Goal: Transaction & Acquisition: Book appointment/travel/reservation

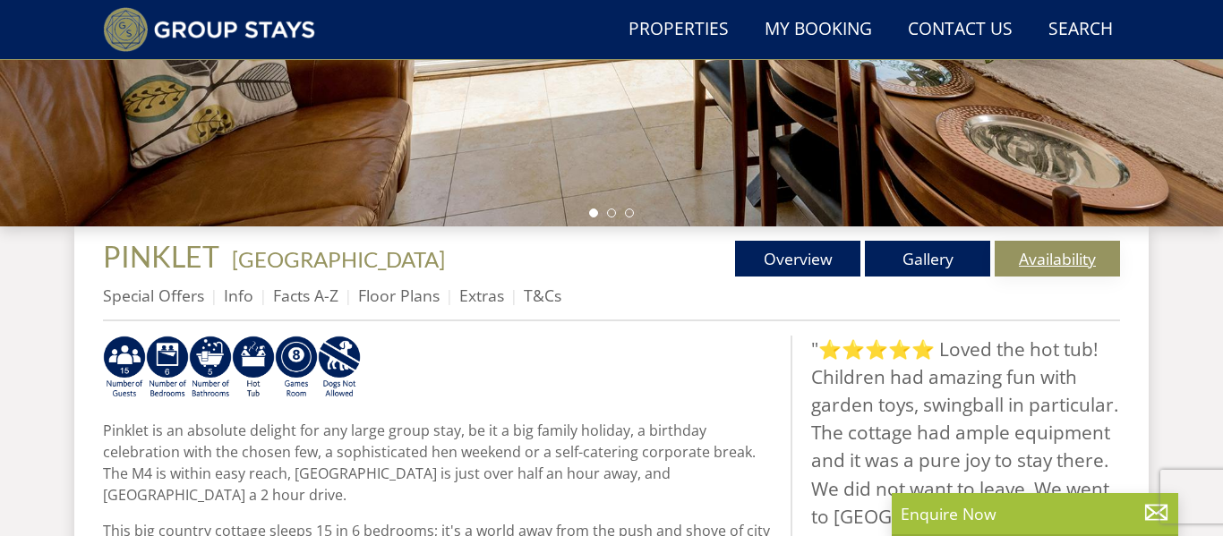
click at [1039, 268] on link "Availability" at bounding box center [1057, 259] width 125 height 36
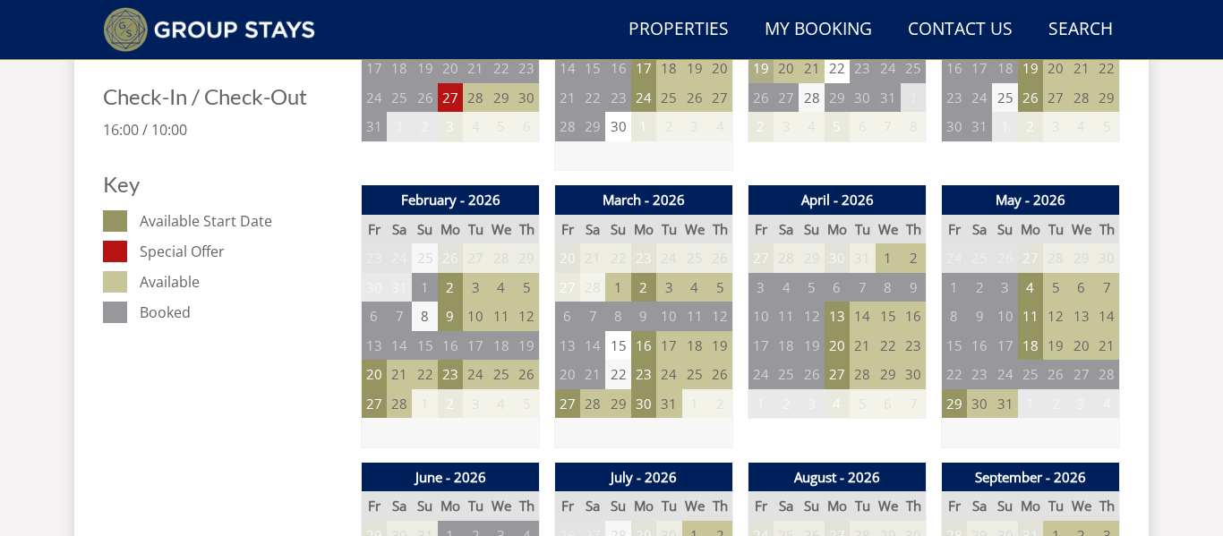
scroll to position [951, 0]
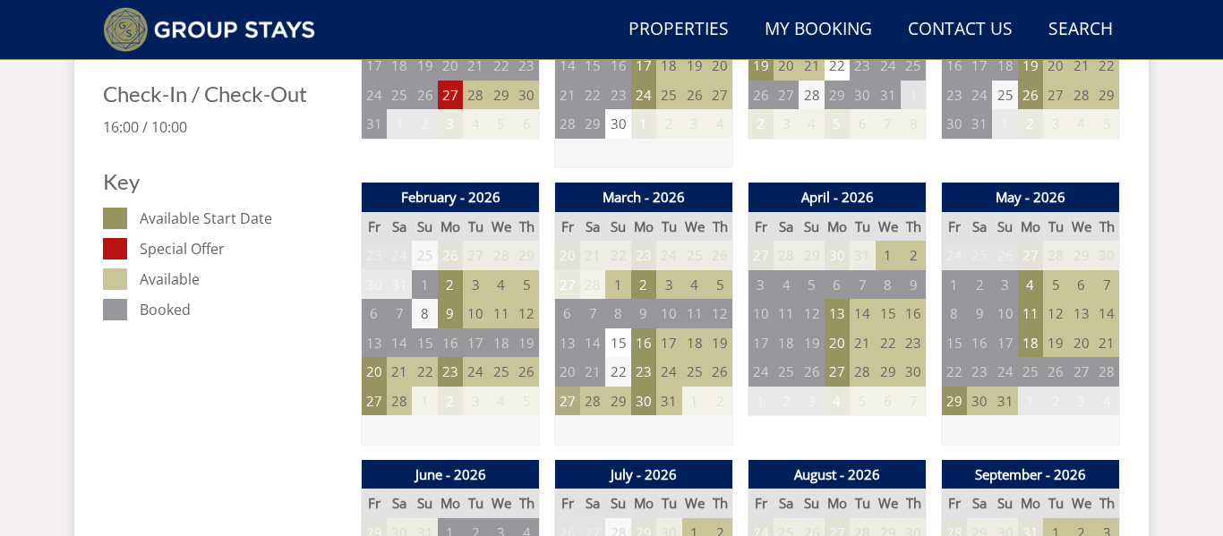
click at [561, 403] on td "27" at bounding box center [567, 402] width 25 height 30
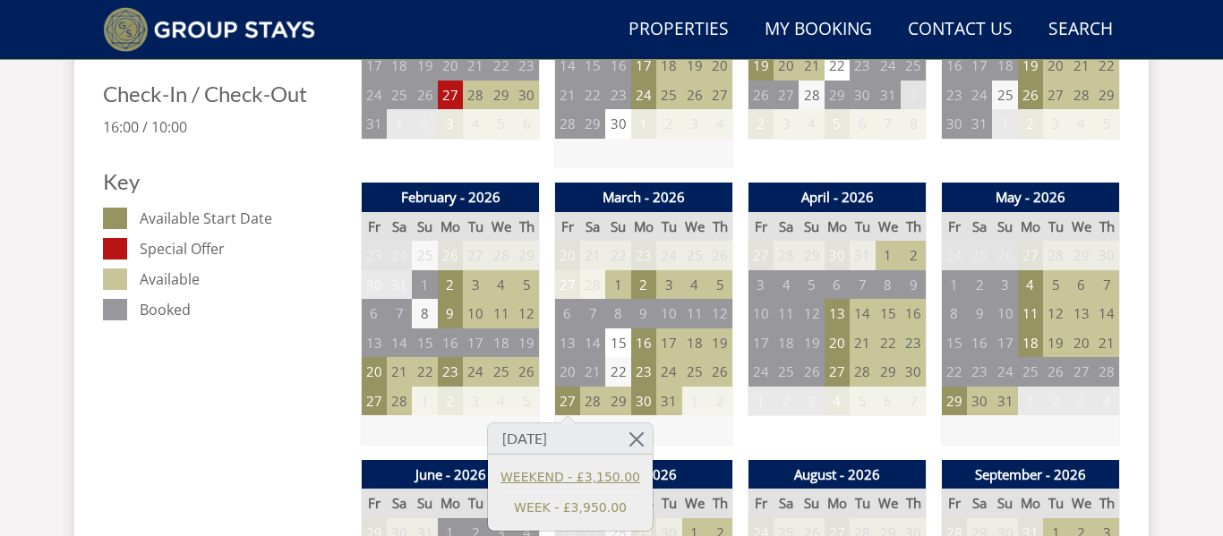
click at [578, 479] on link "WEEKEND - £3,150.00" at bounding box center [571, 477] width 140 height 19
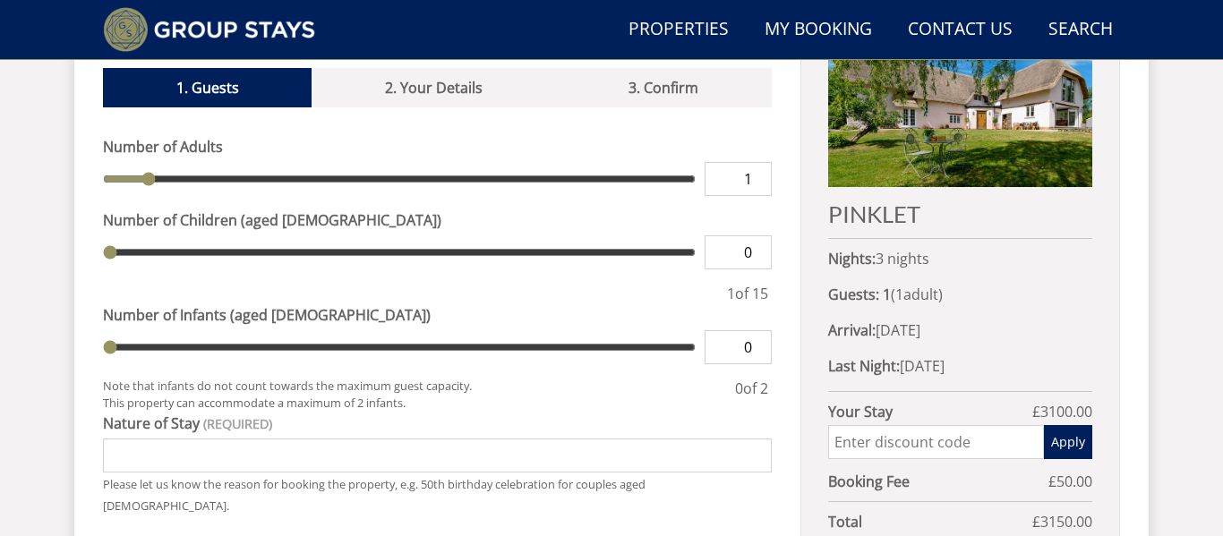
scroll to position [774, 0]
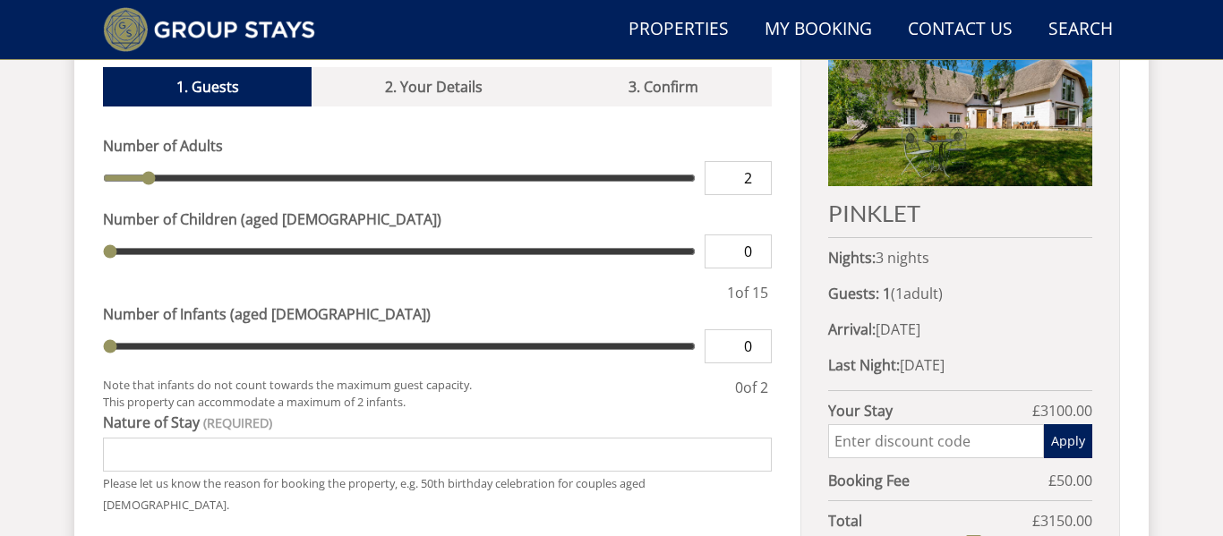
type input "2"
click at [764, 161] on input "2" at bounding box center [738, 178] width 67 height 34
type input "2"
click at [754, 161] on input "2" at bounding box center [738, 178] width 67 height 34
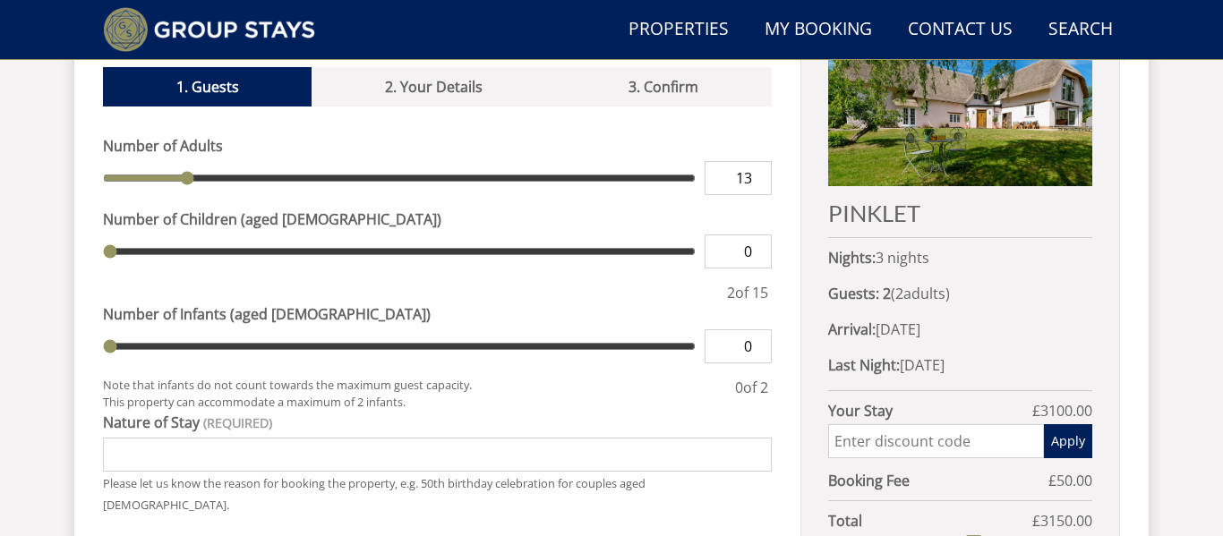
type input "13"
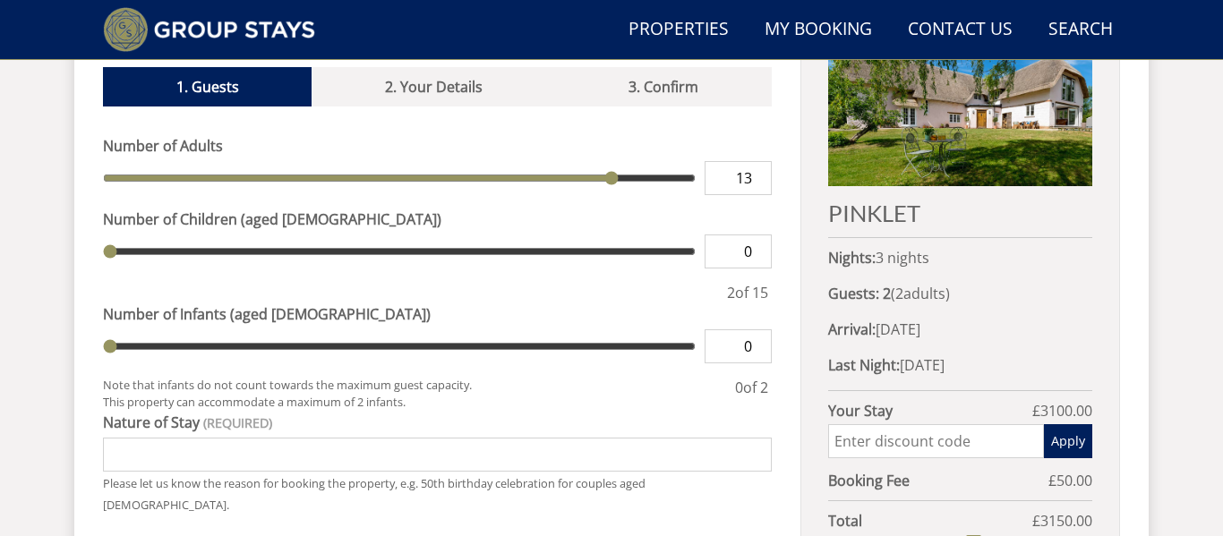
click at [735, 209] on label "Number of Children (aged [DEMOGRAPHIC_DATA])" at bounding box center [437, 219] width 669 height 21
click at [735, 235] on input "0" at bounding box center [738, 252] width 67 height 34
click at [754, 164] on input "13" at bounding box center [738, 178] width 67 height 34
type input "12"
click at [762, 163] on input "12" at bounding box center [738, 178] width 67 height 34
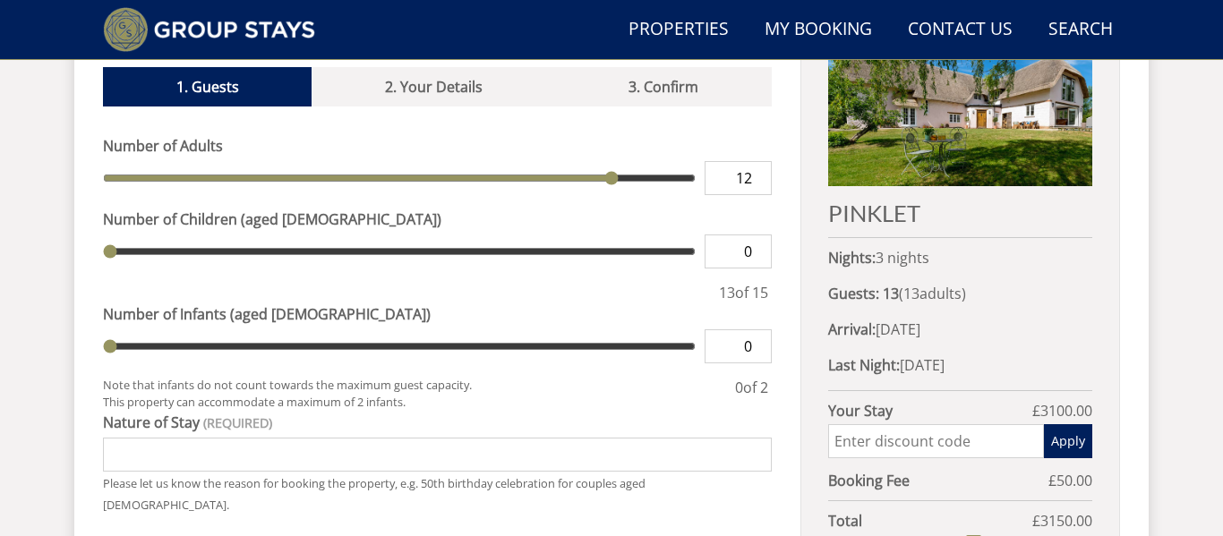
type input "12"
click at [755, 247] on div "Number of Adults 12 Number of Children (aged [DEMOGRAPHIC_DATA]) 0 12 of 15" at bounding box center [437, 219] width 669 height 168
click at [755, 239] on input "0" at bounding box center [738, 252] width 67 height 34
click at [763, 235] on input "0" at bounding box center [738, 252] width 67 height 34
type input "1"
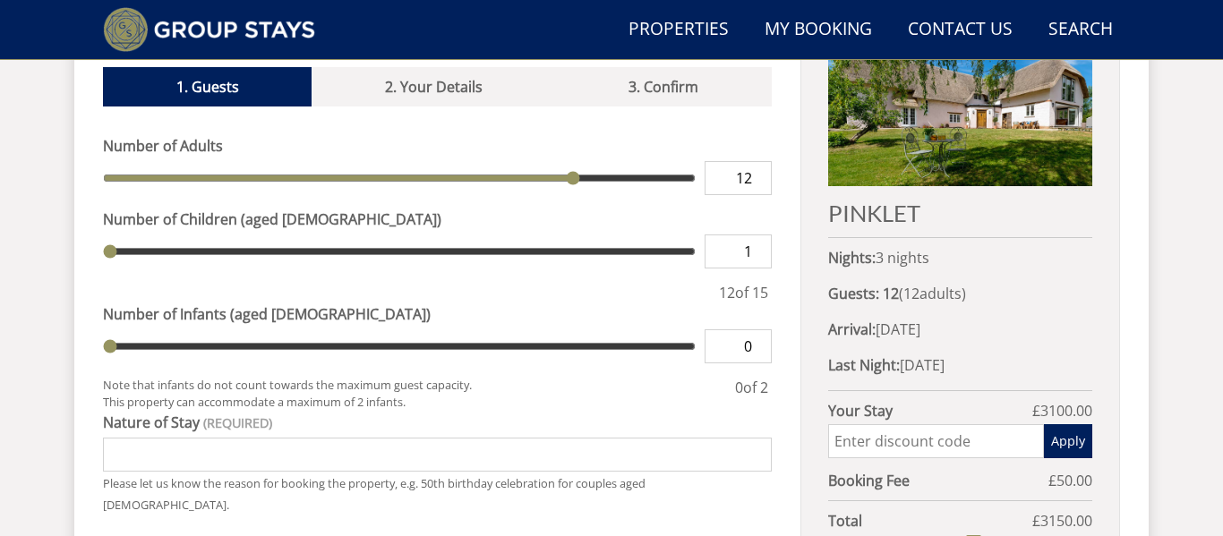
click at [763, 235] on input "1" at bounding box center [738, 252] width 67 height 34
type input "1"
type input "2"
click at [763, 235] on input "2" at bounding box center [738, 252] width 67 height 34
type input "2"
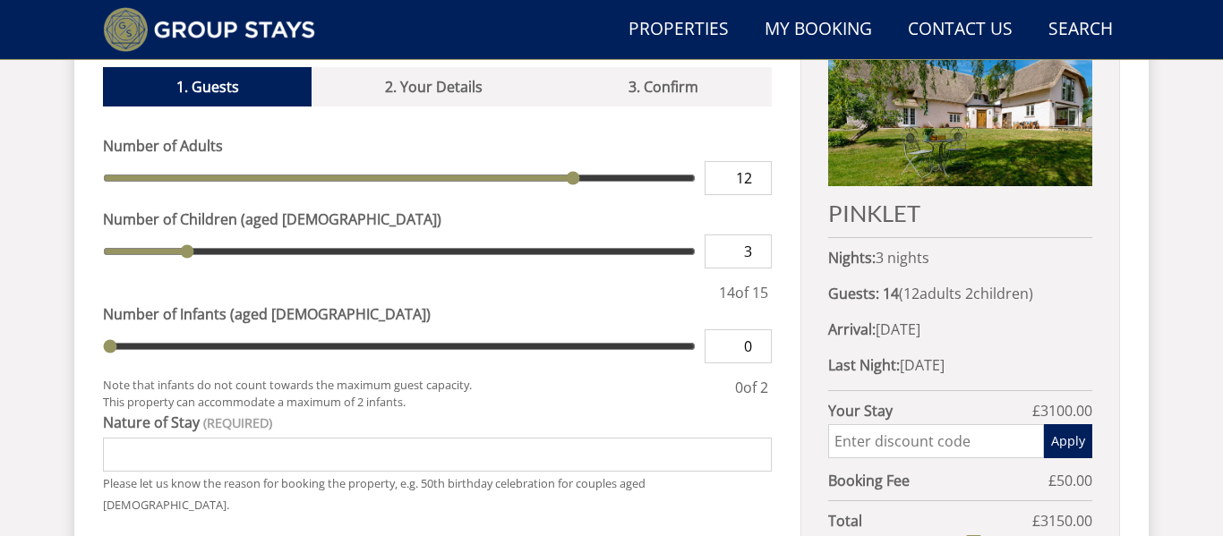
type input "3"
click at [763, 235] on input "3" at bounding box center [738, 252] width 67 height 34
type input "3"
click at [786, 339] on div "Book your stay at [GEOGRAPHIC_DATA], [GEOGRAPHIC_DATA] in March Please Wait... …" at bounding box center [611, 360] width 1017 height 744
click at [670, 438] on input "Nature of Stay" at bounding box center [437, 455] width 669 height 34
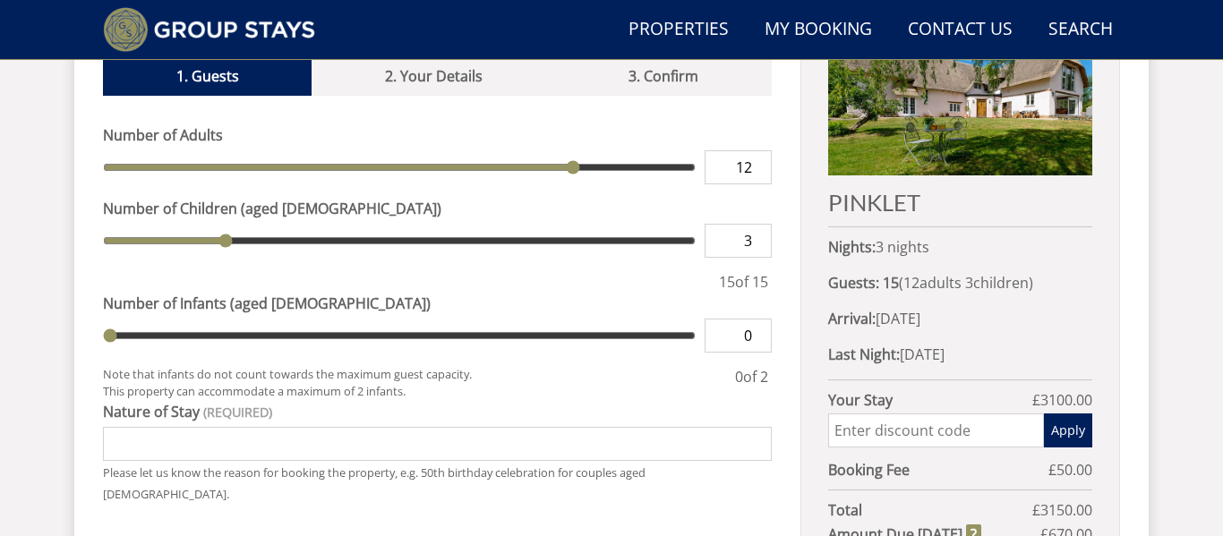
scroll to position [783, 0]
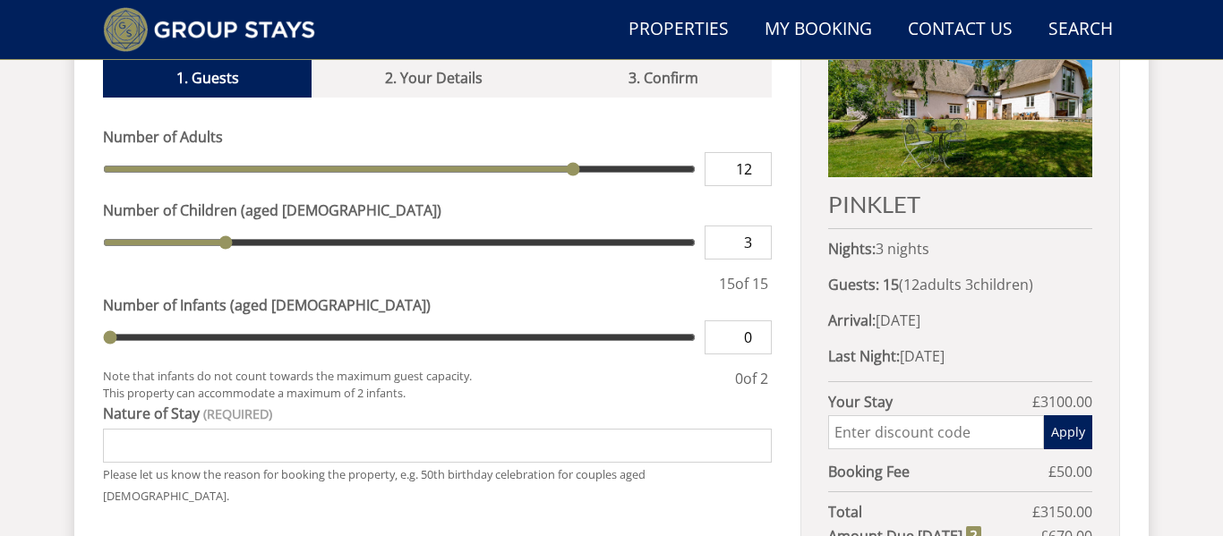
click at [638, 429] on input "Nature of Stay" at bounding box center [437, 446] width 669 height 34
drag, startPoint x: 188, startPoint y: 424, endPoint x: 158, endPoint y: 423, distance: 29.6
click at [158, 429] on input "Family 40th Celebration" at bounding box center [437, 446] width 669 height 34
click at [301, 429] on input "Family Birthday Celebration" at bounding box center [437, 446] width 669 height 34
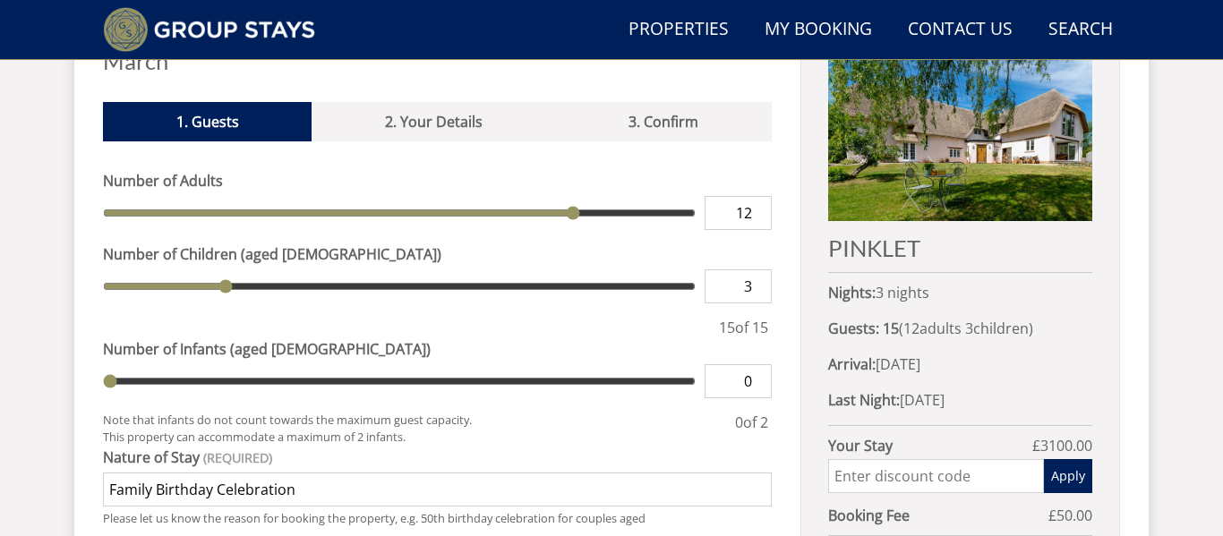
scroll to position [738, 0]
type input "Family Birthday Celebration"
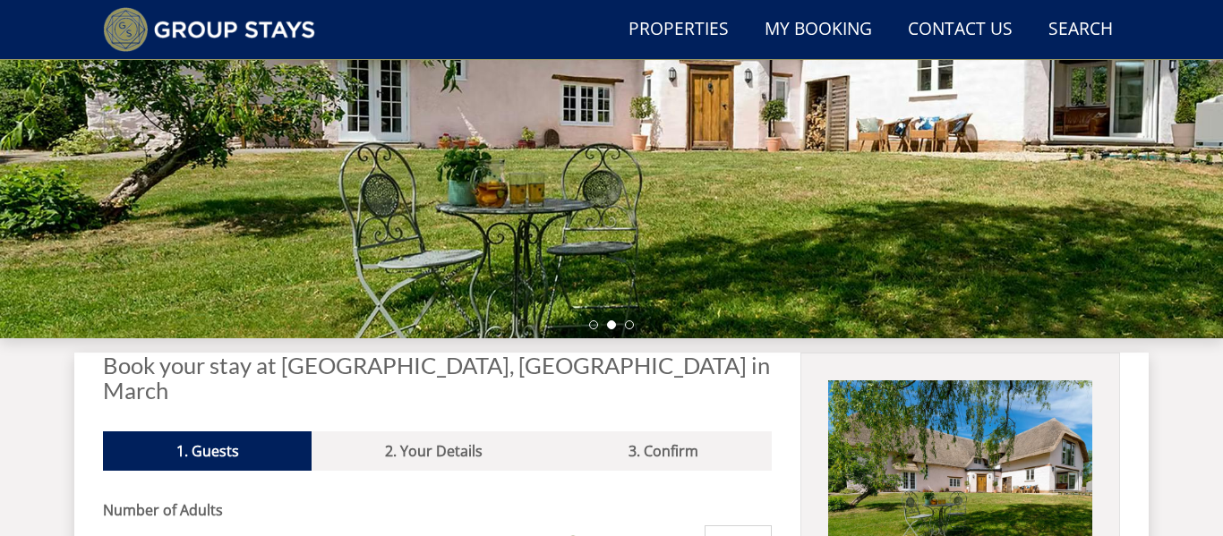
scroll to position [408, 0]
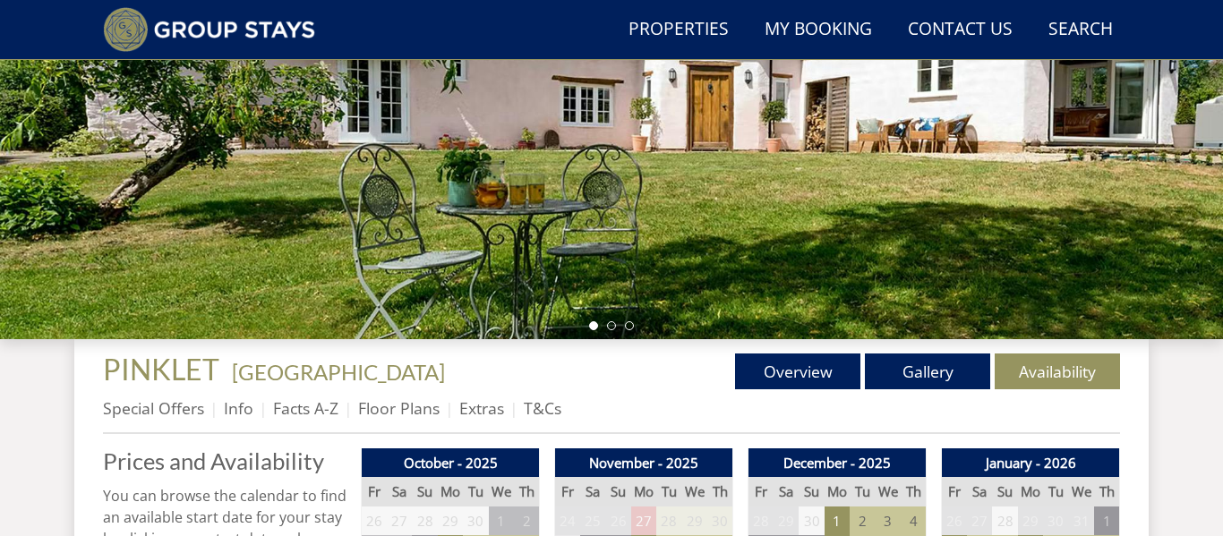
scroll to position [951, 0]
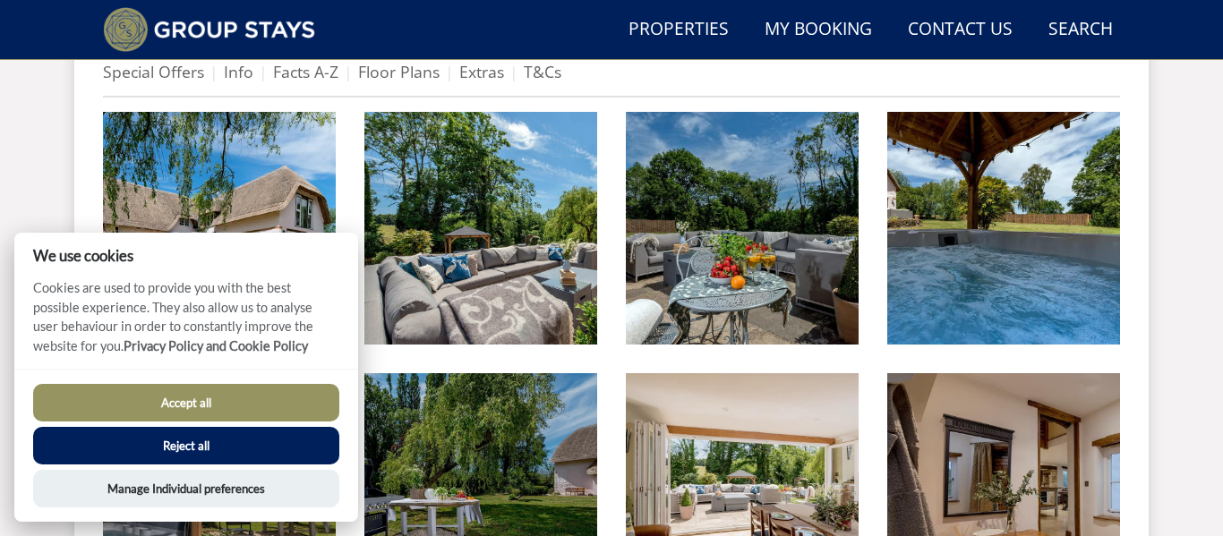
scroll to position [747, 0]
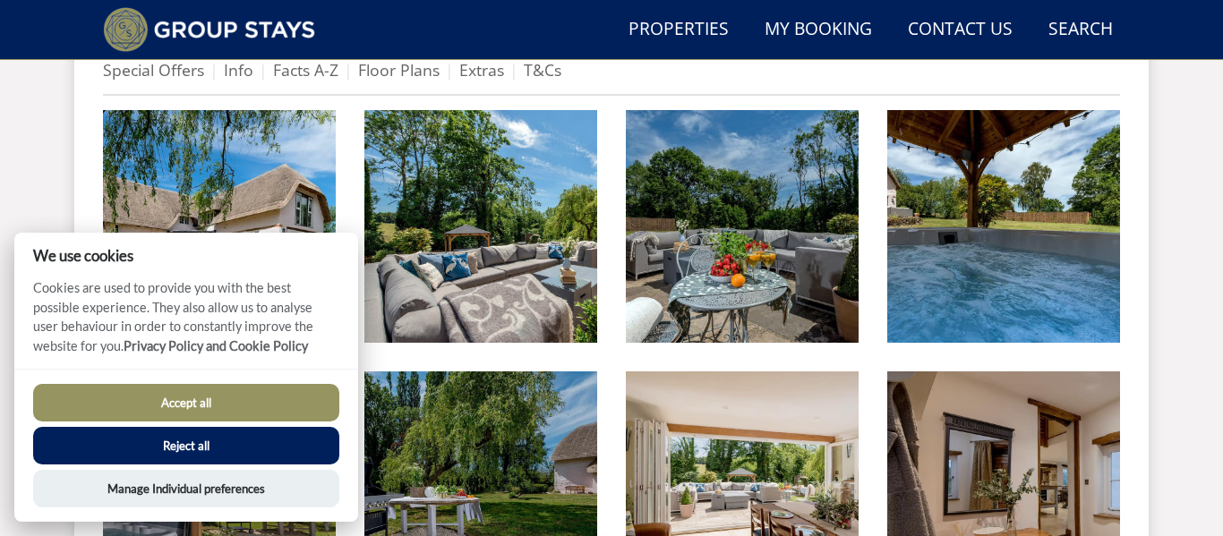
click at [221, 411] on button "Accept all" at bounding box center [186, 403] width 306 height 38
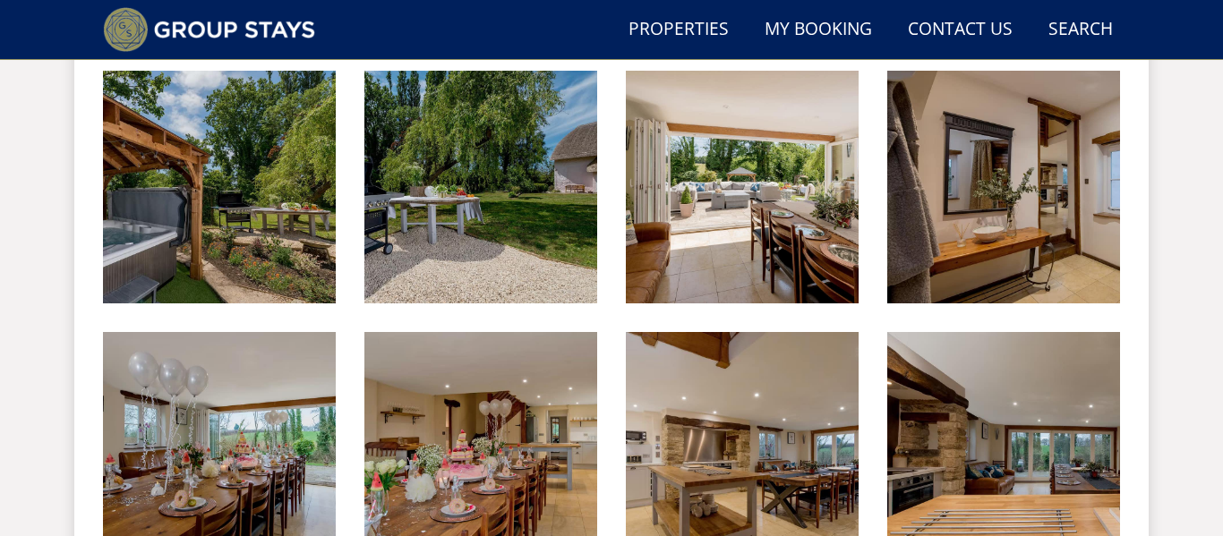
scroll to position [1062, 0]
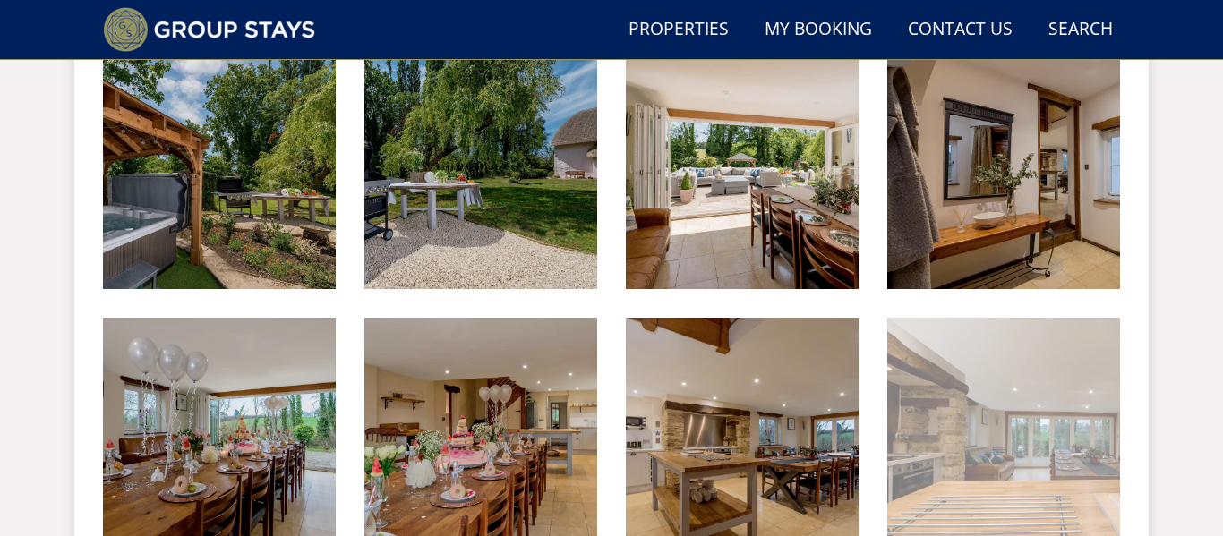
click at [1063, 445] on img at bounding box center [1003, 434] width 233 height 233
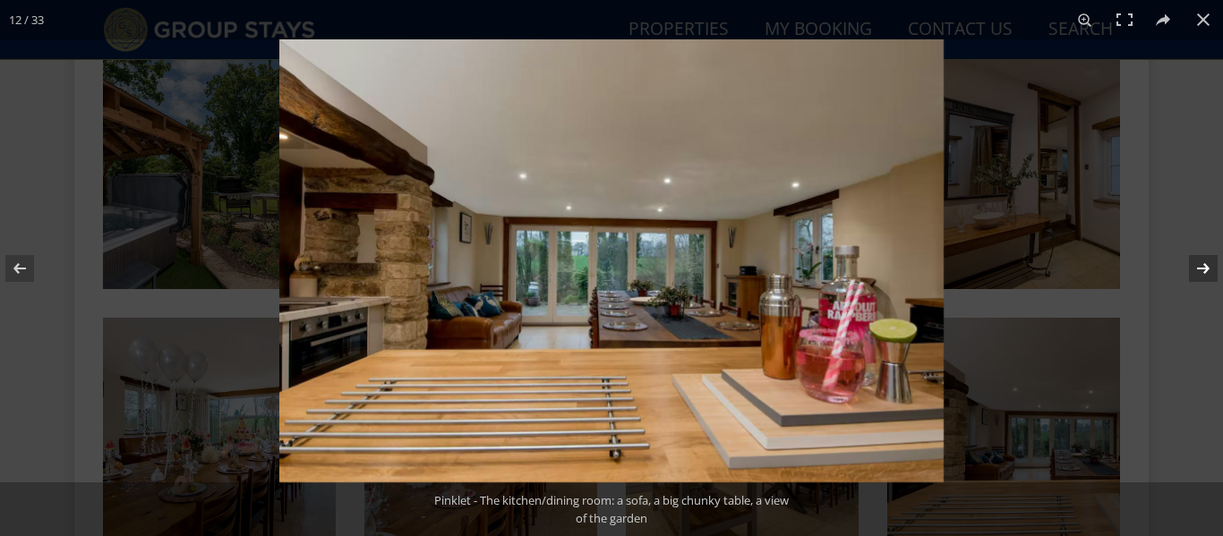
click at [1203, 275] on button at bounding box center [1191, 269] width 63 height 90
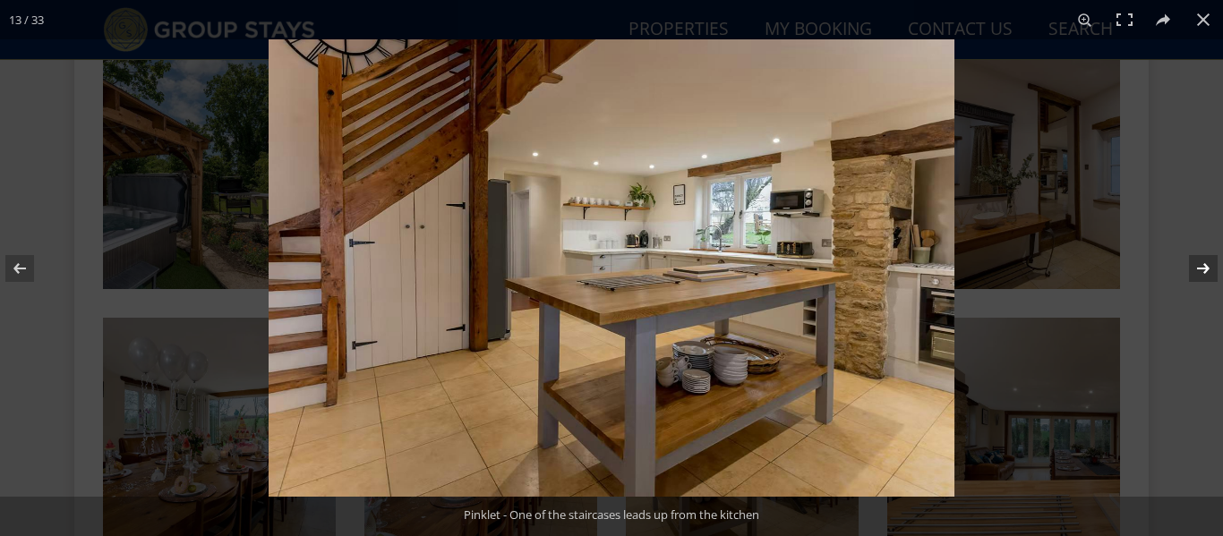
click at [1203, 275] on button at bounding box center [1191, 269] width 63 height 90
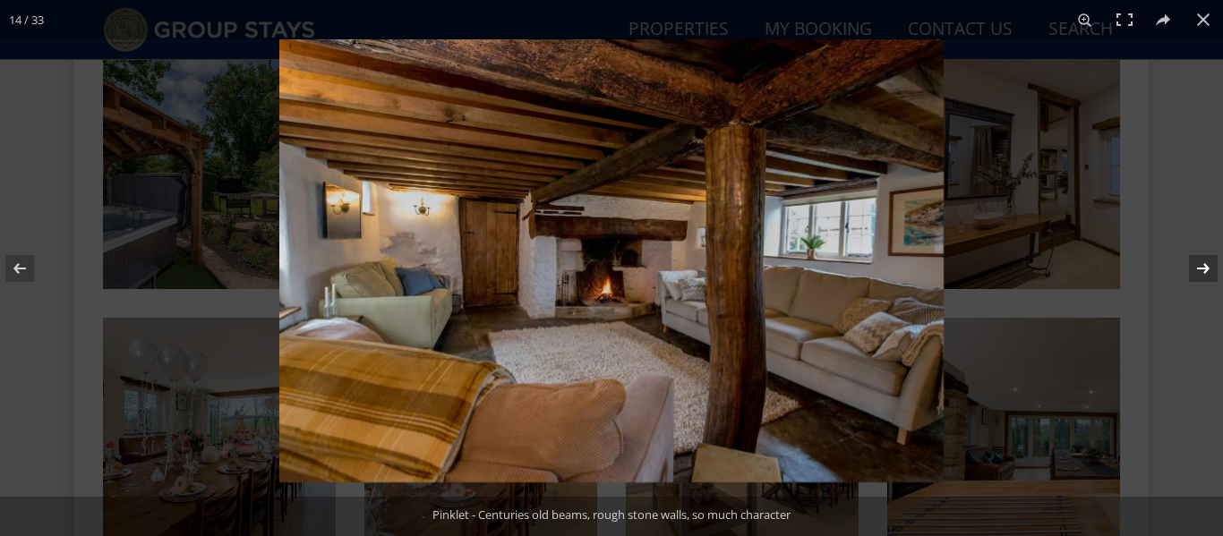
click at [1203, 275] on button at bounding box center [1191, 269] width 63 height 90
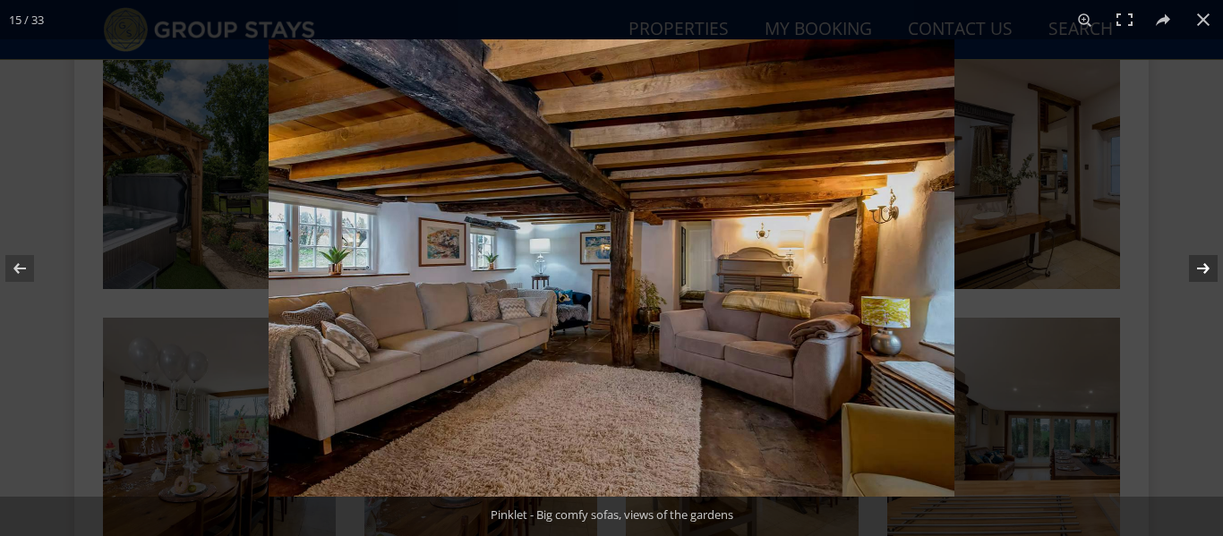
click at [1203, 275] on button at bounding box center [1191, 269] width 63 height 90
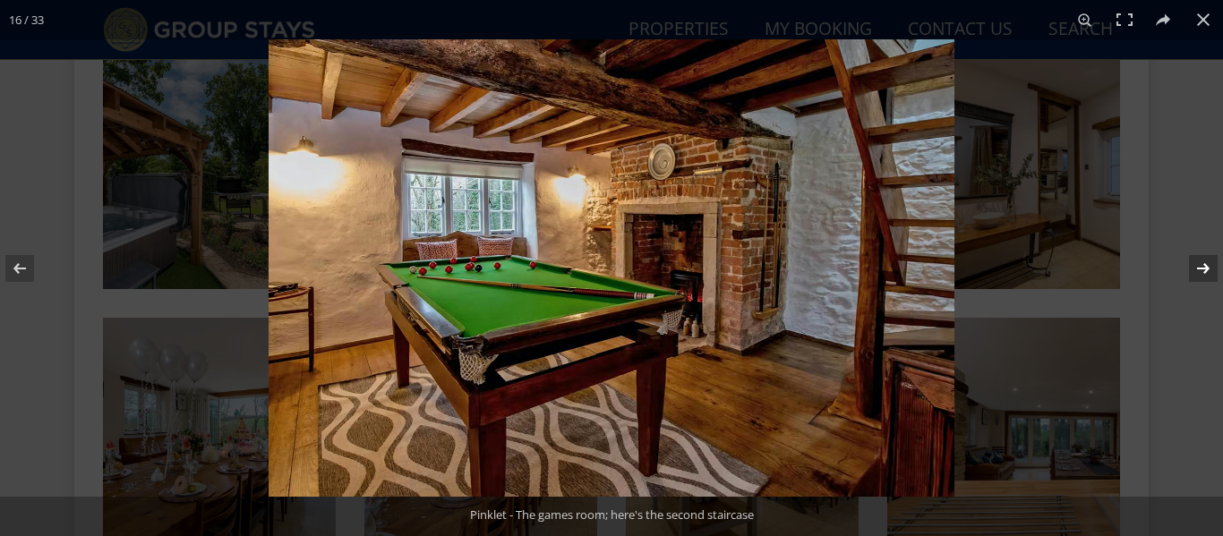
click at [1203, 275] on button at bounding box center [1191, 269] width 63 height 90
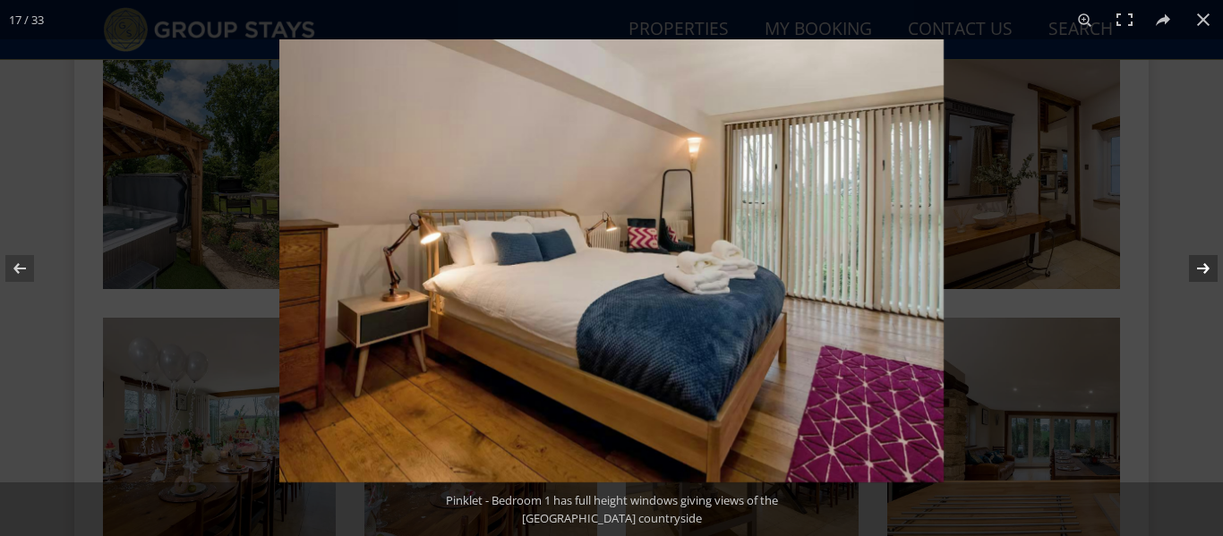
click at [1203, 275] on button at bounding box center [1191, 269] width 63 height 90
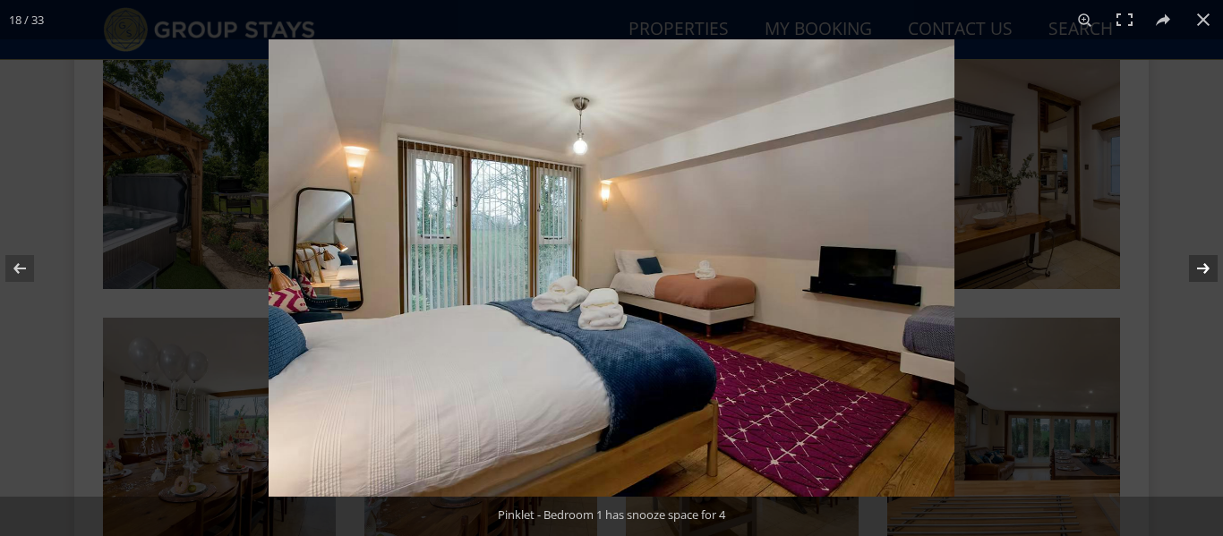
click at [1203, 275] on button at bounding box center [1191, 269] width 63 height 90
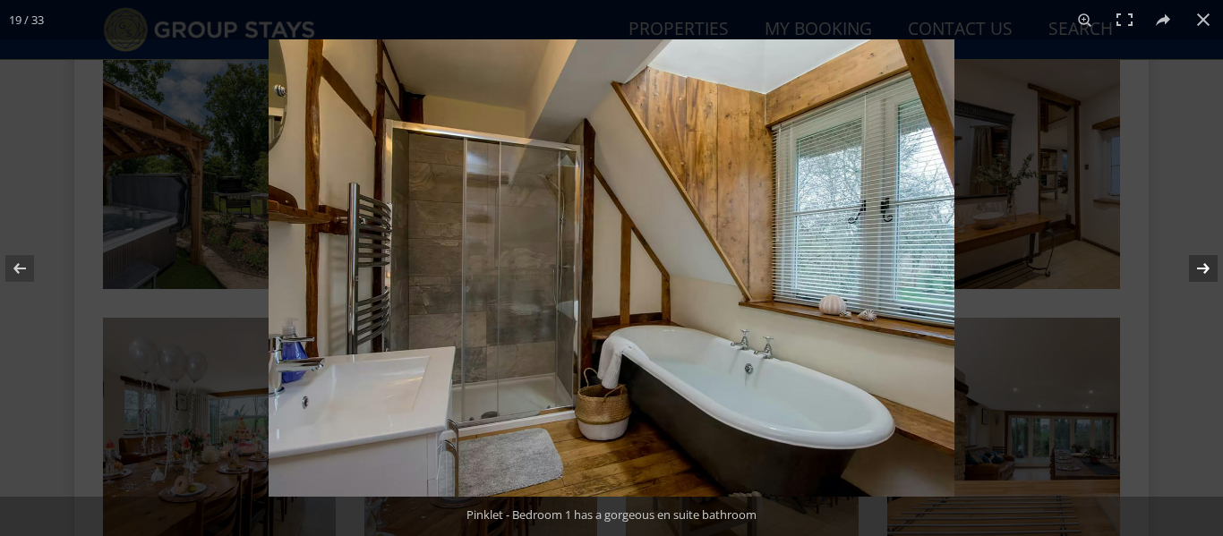
click at [1203, 275] on button at bounding box center [1191, 269] width 63 height 90
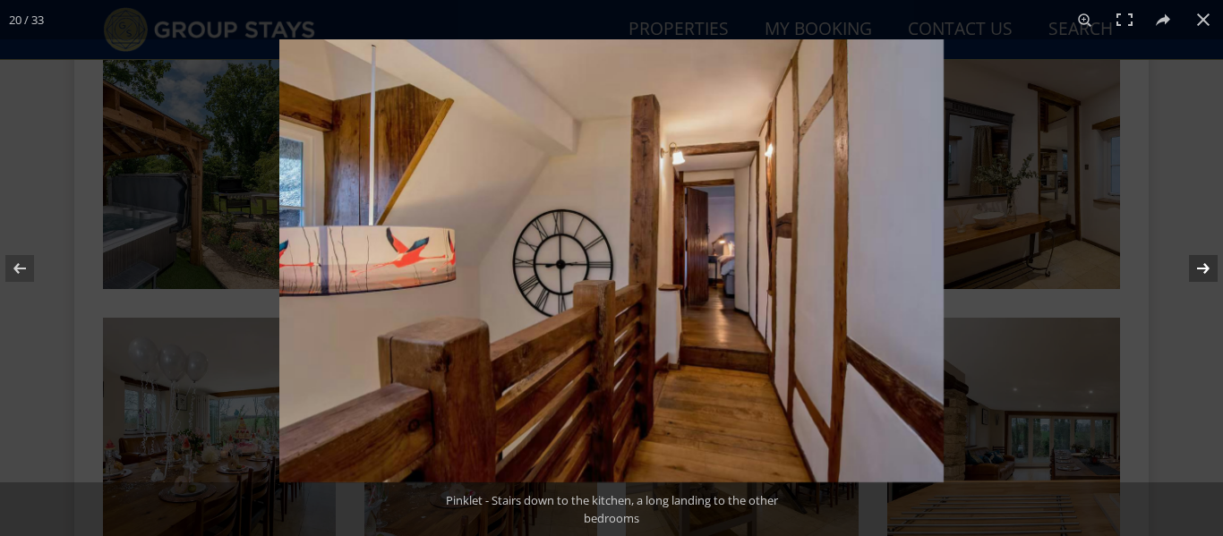
click at [1203, 275] on button at bounding box center [1191, 269] width 63 height 90
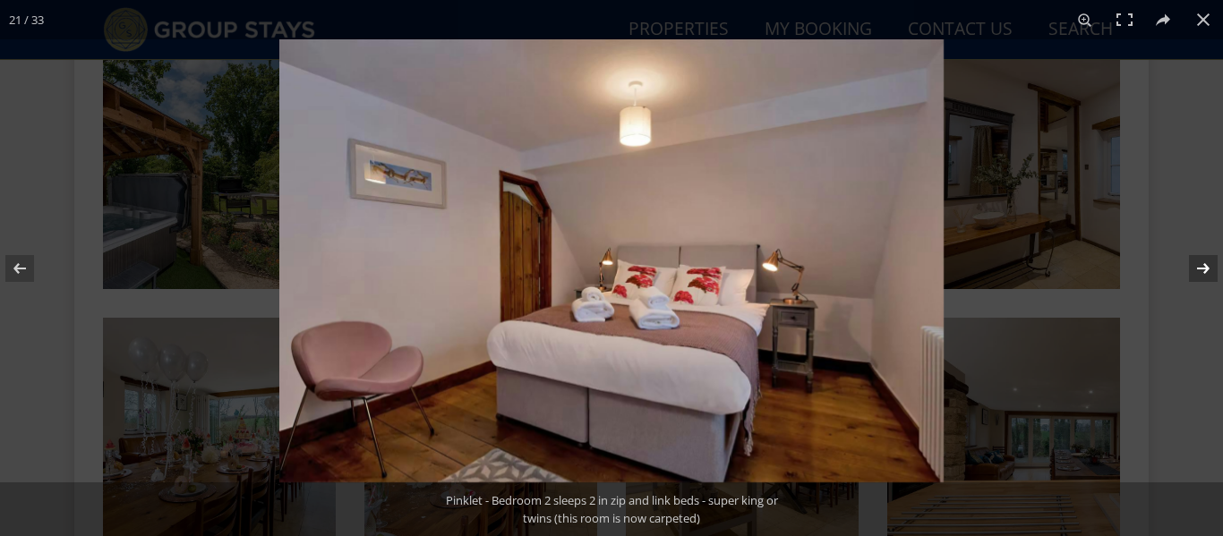
click at [1203, 275] on button at bounding box center [1191, 269] width 63 height 90
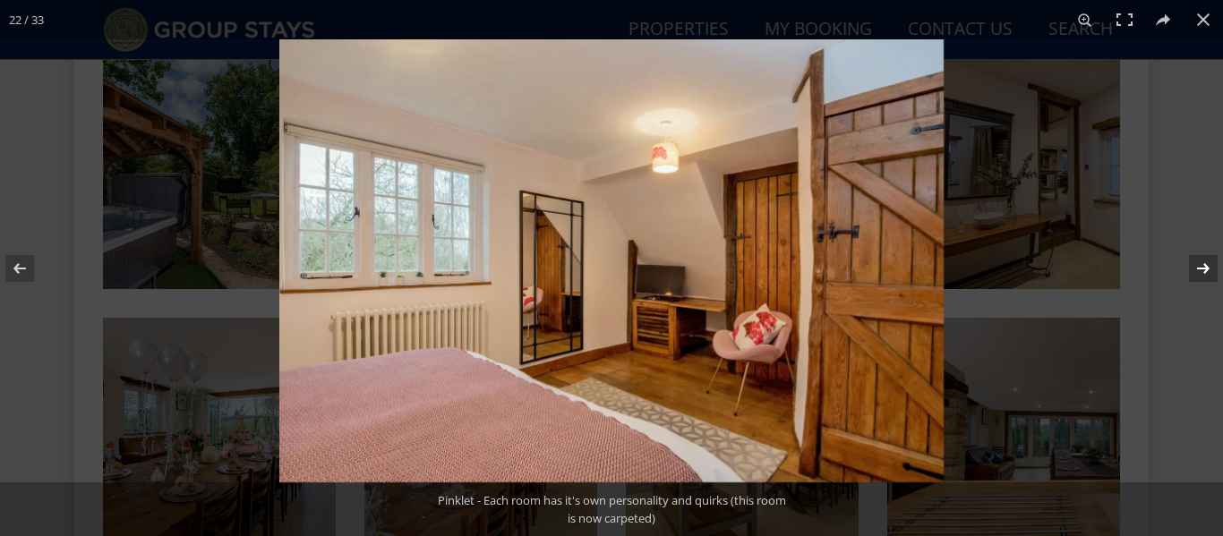
click at [1203, 275] on button at bounding box center [1191, 269] width 63 height 90
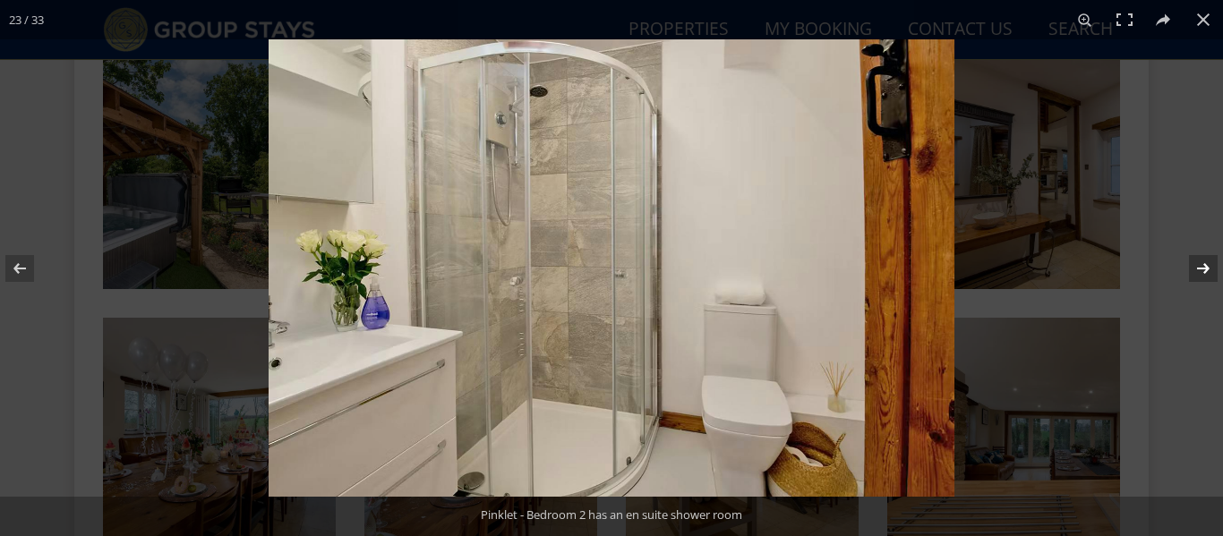
click at [1203, 275] on button at bounding box center [1191, 269] width 63 height 90
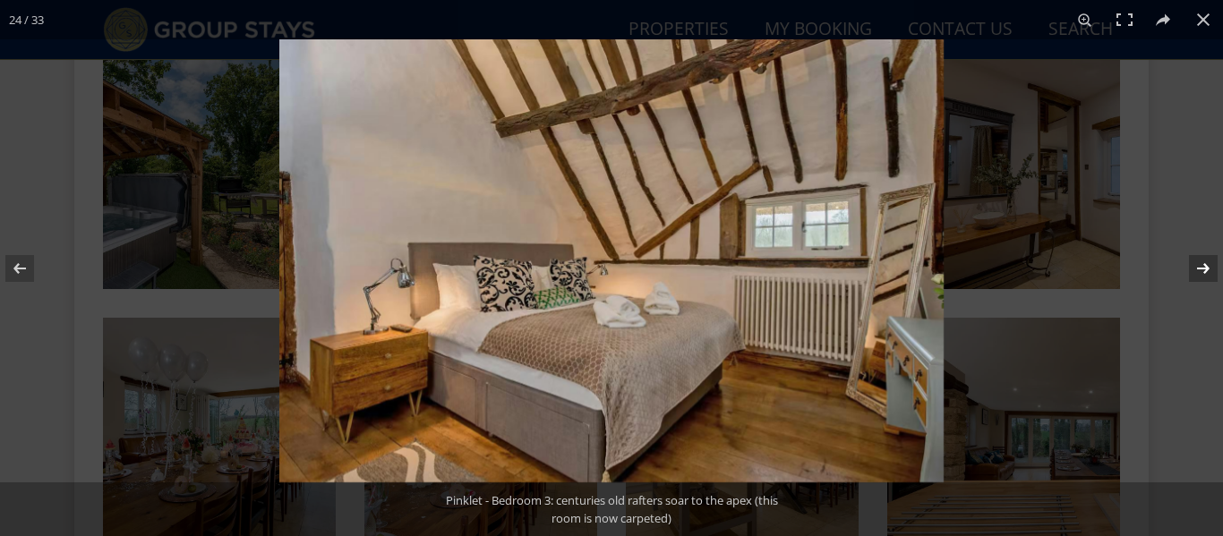
click at [1203, 275] on button at bounding box center [1191, 269] width 63 height 90
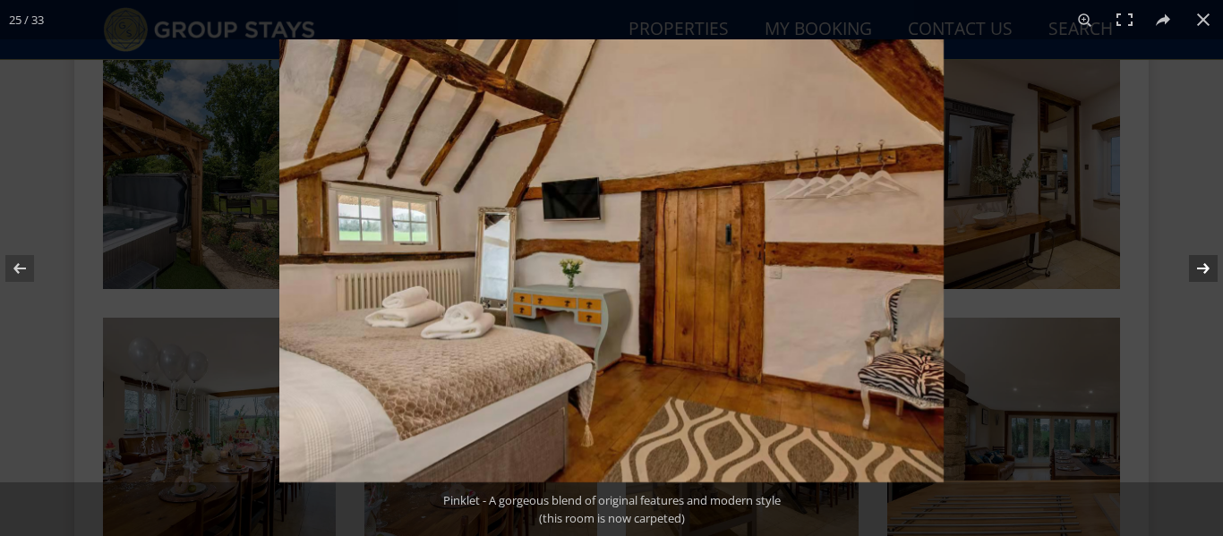
click at [1203, 275] on button at bounding box center [1191, 269] width 63 height 90
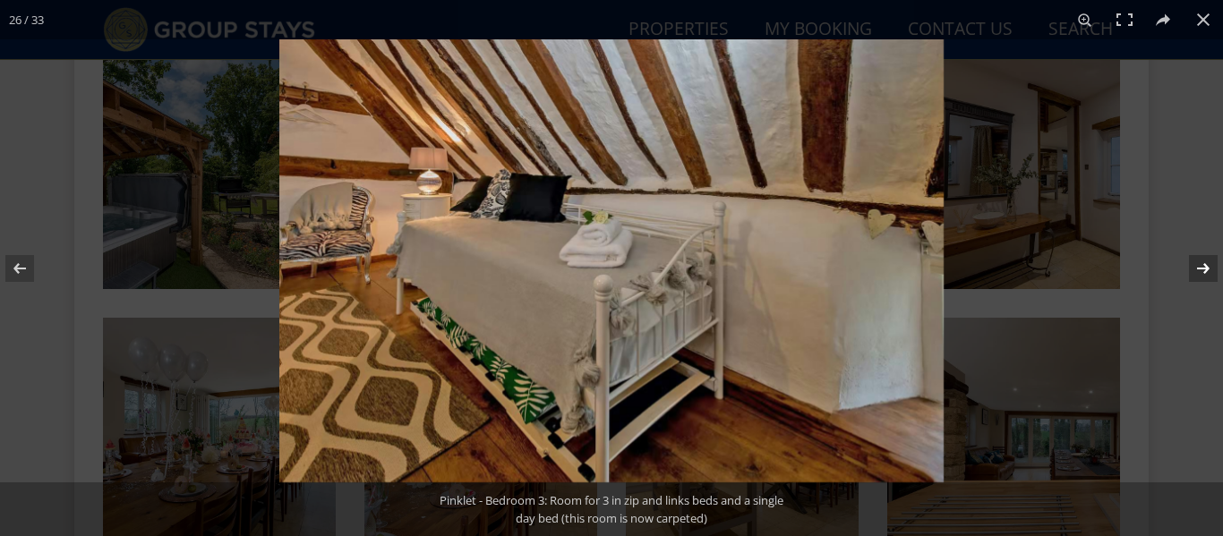
click at [1203, 275] on button at bounding box center [1191, 269] width 63 height 90
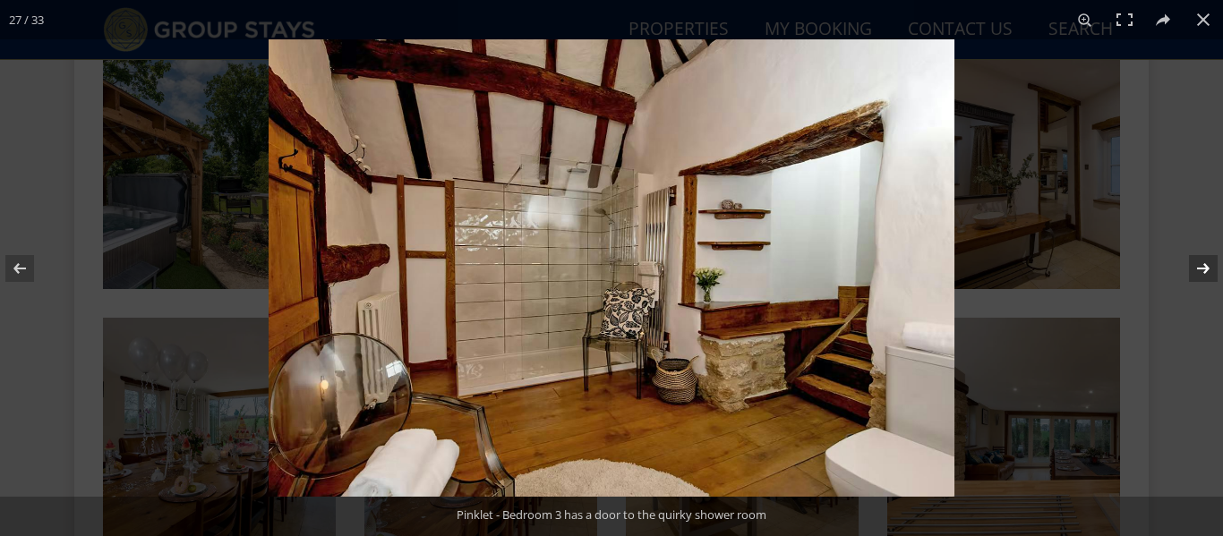
click at [1203, 275] on button at bounding box center [1191, 269] width 63 height 90
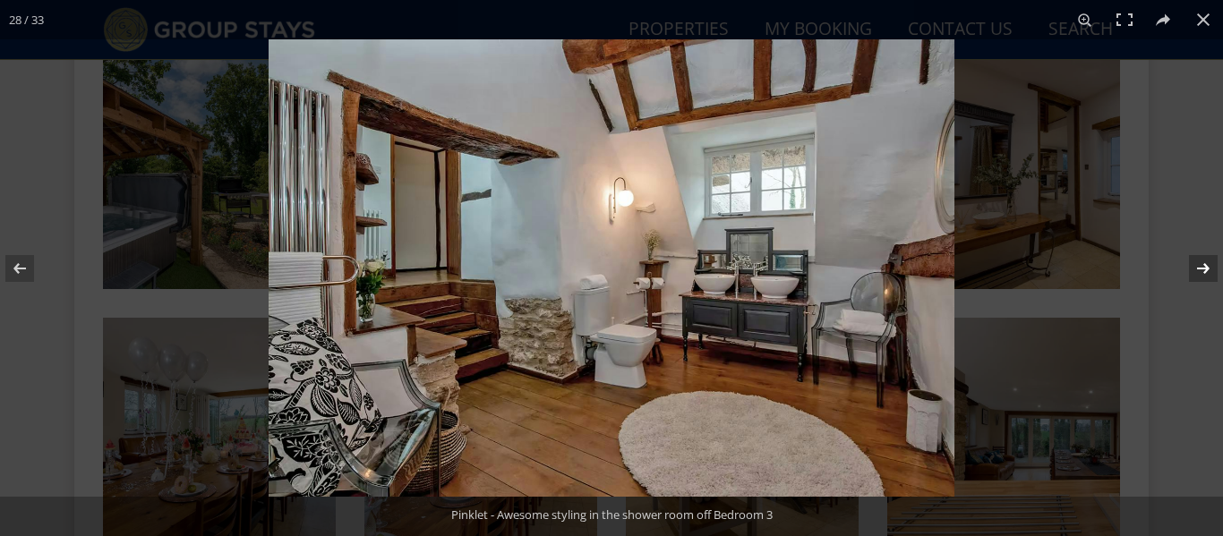
click at [1203, 275] on button at bounding box center [1191, 269] width 63 height 90
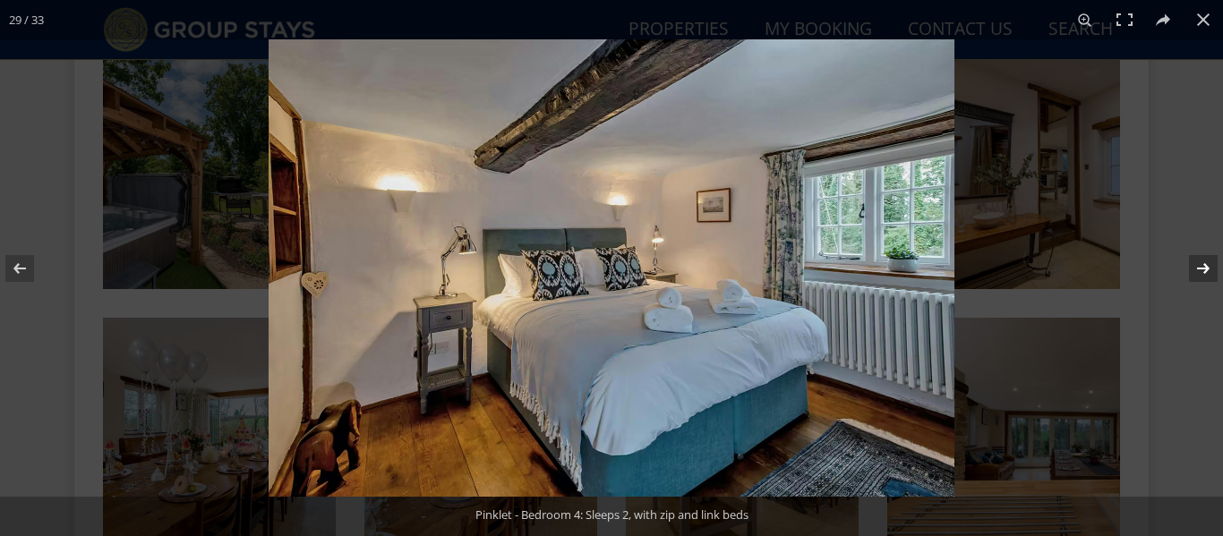
click at [1203, 275] on button at bounding box center [1191, 269] width 63 height 90
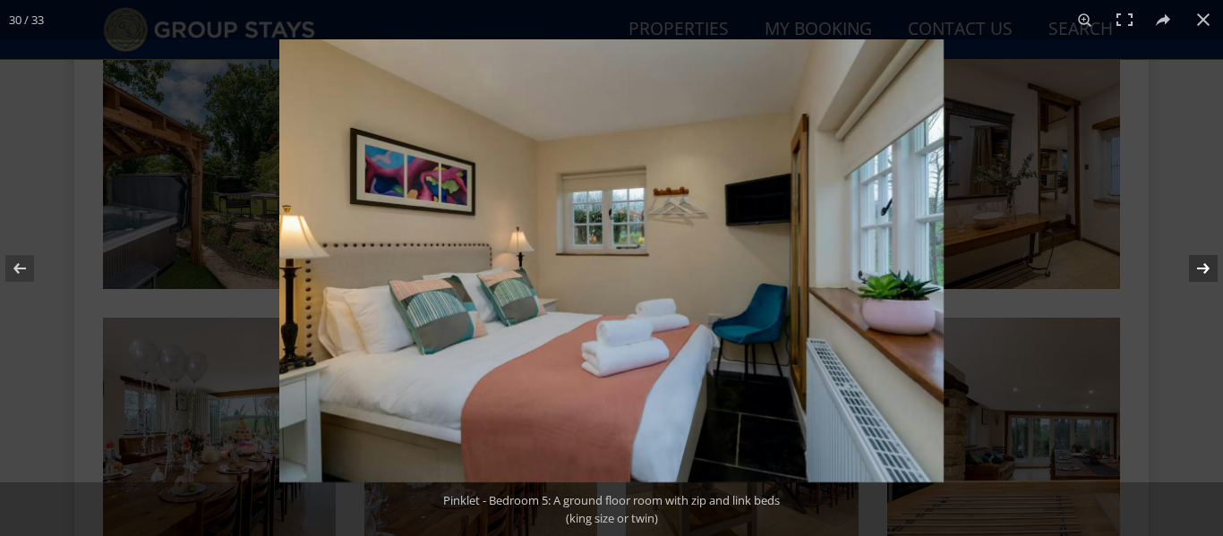
click at [1203, 275] on button at bounding box center [1191, 269] width 63 height 90
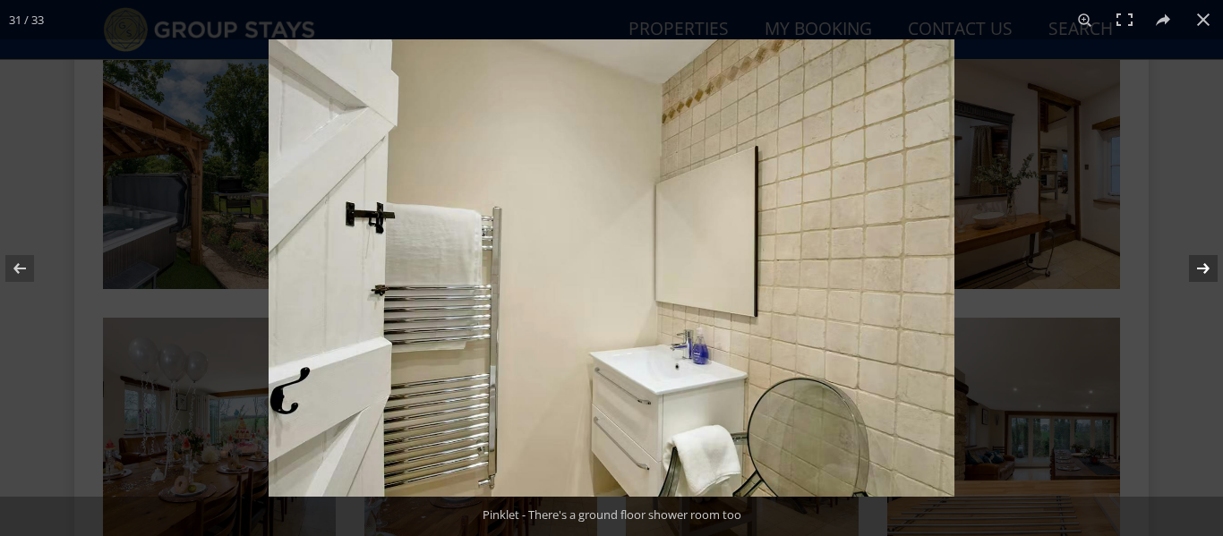
click at [1203, 275] on button at bounding box center [1191, 269] width 63 height 90
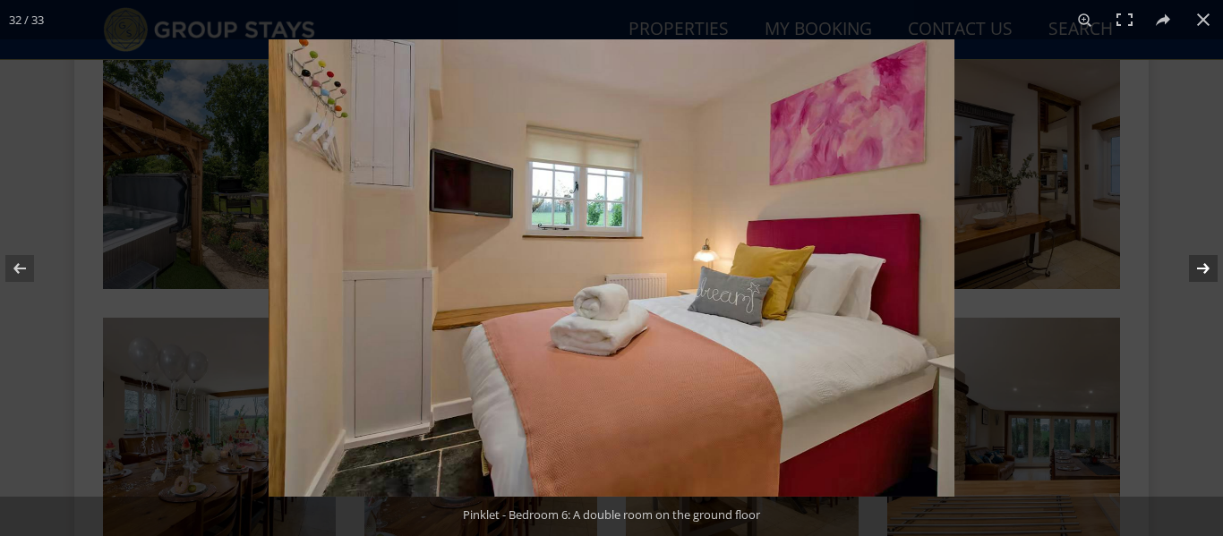
click at [1203, 275] on button at bounding box center [1191, 269] width 63 height 90
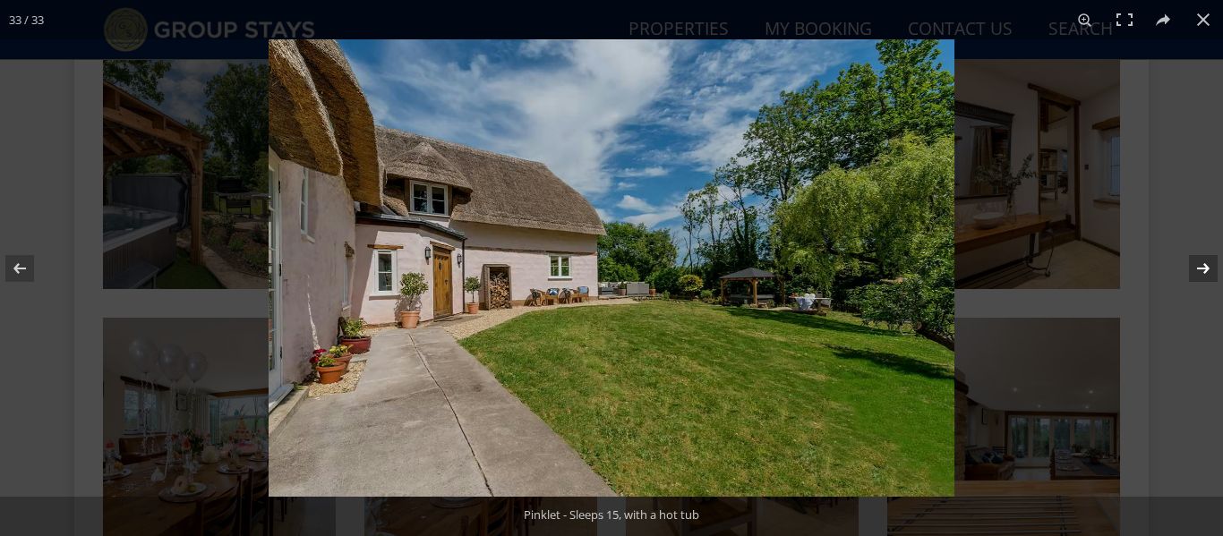
click at [1203, 275] on button at bounding box center [1191, 269] width 63 height 90
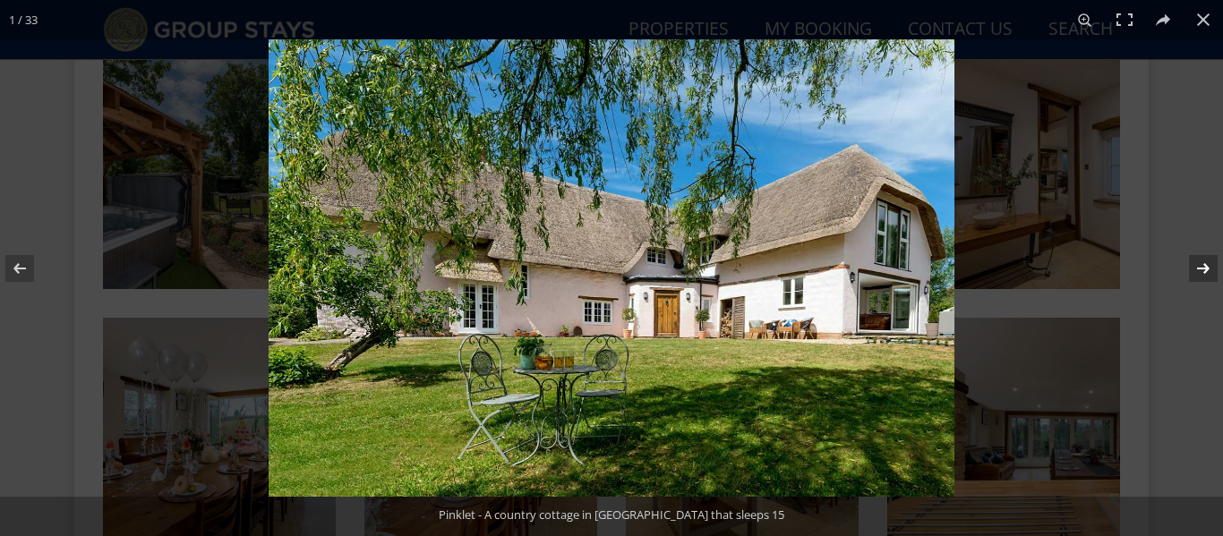
click at [1203, 275] on button at bounding box center [1191, 269] width 63 height 90
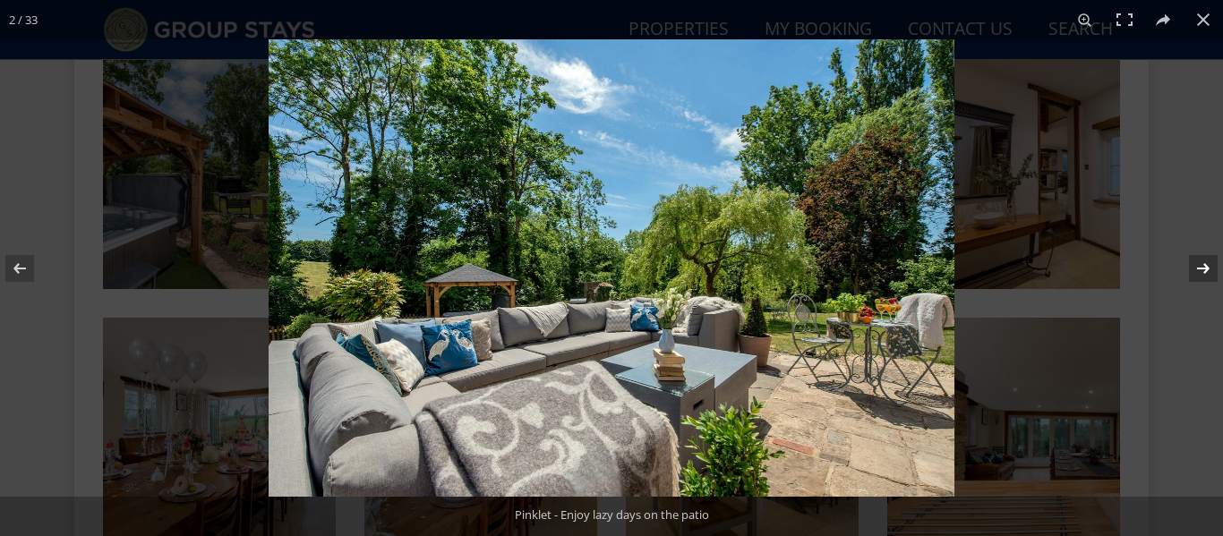
click at [1203, 275] on button at bounding box center [1191, 269] width 63 height 90
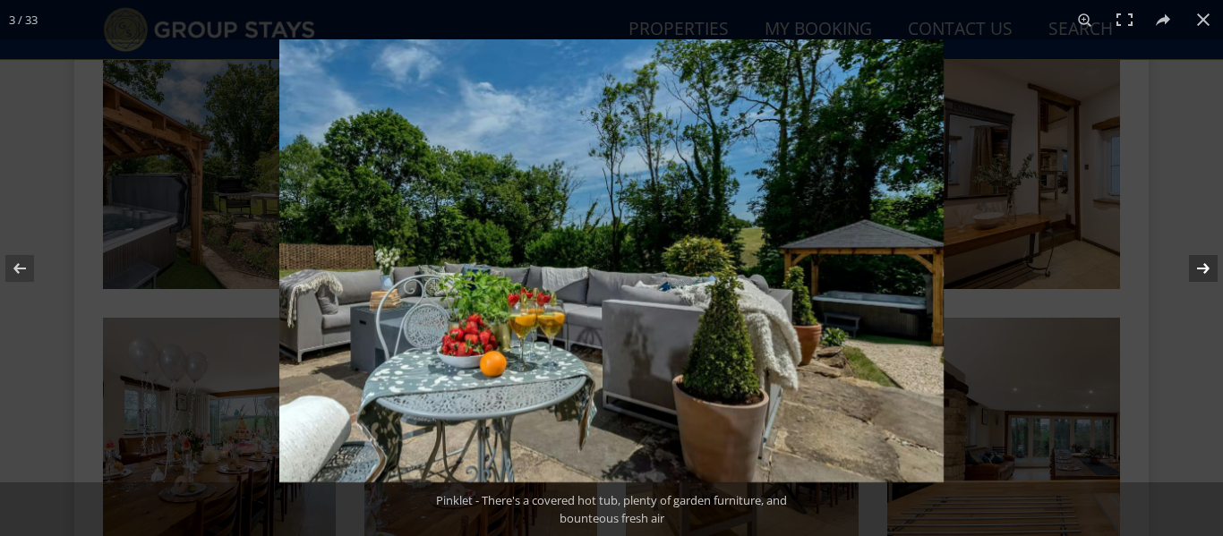
click at [1203, 275] on button at bounding box center [1191, 269] width 63 height 90
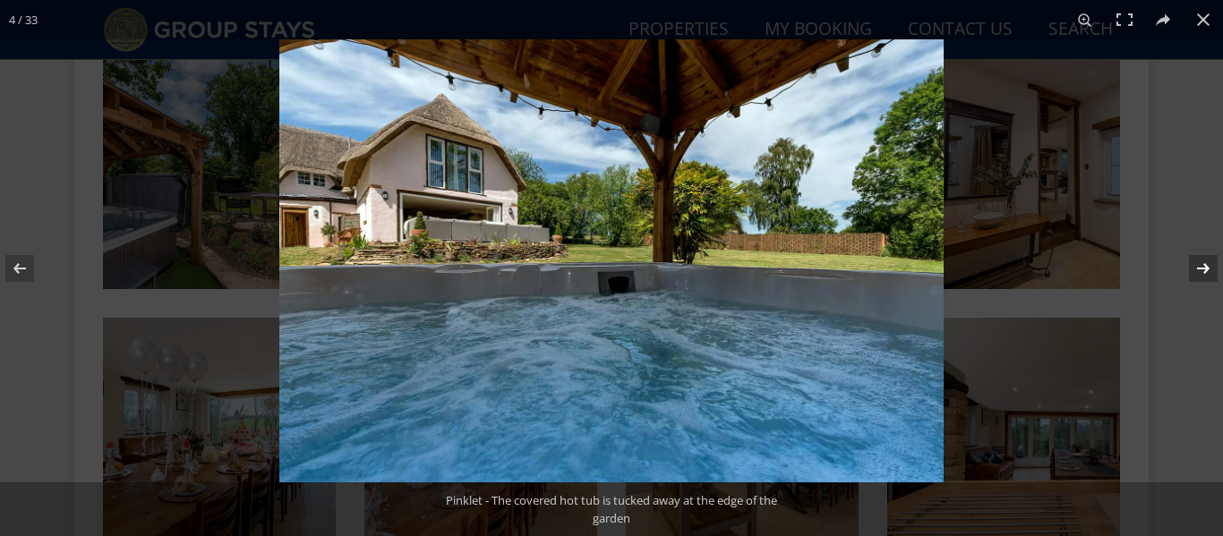
click at [1203, 275] on button at bounding box center [1191, 269] width 63 height 90
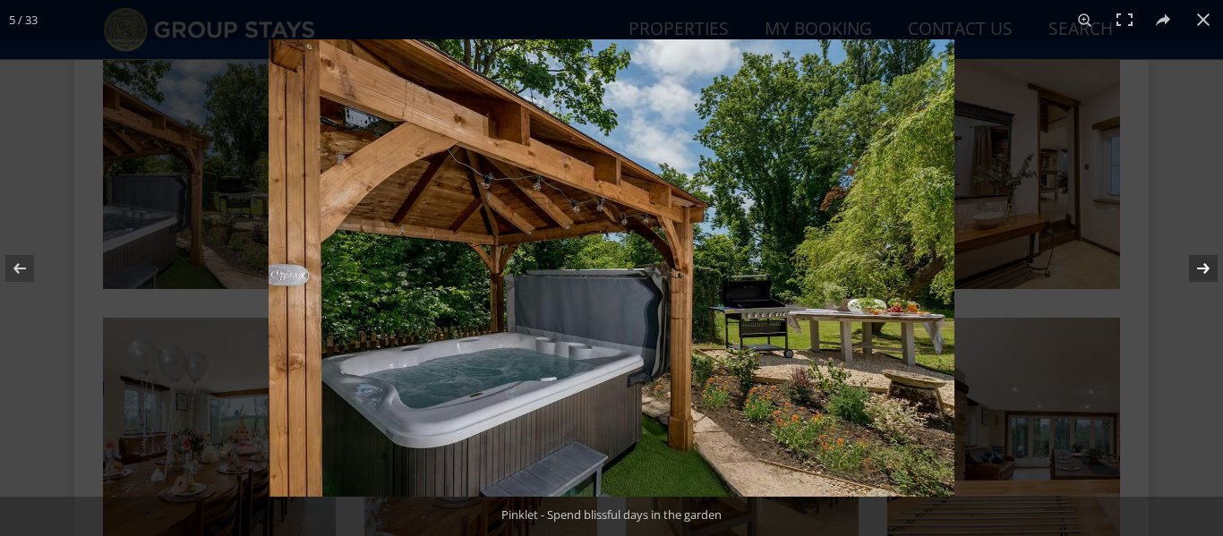
click at [1203, 275] on button at bounding box center [1191, 269] width 63 height 90
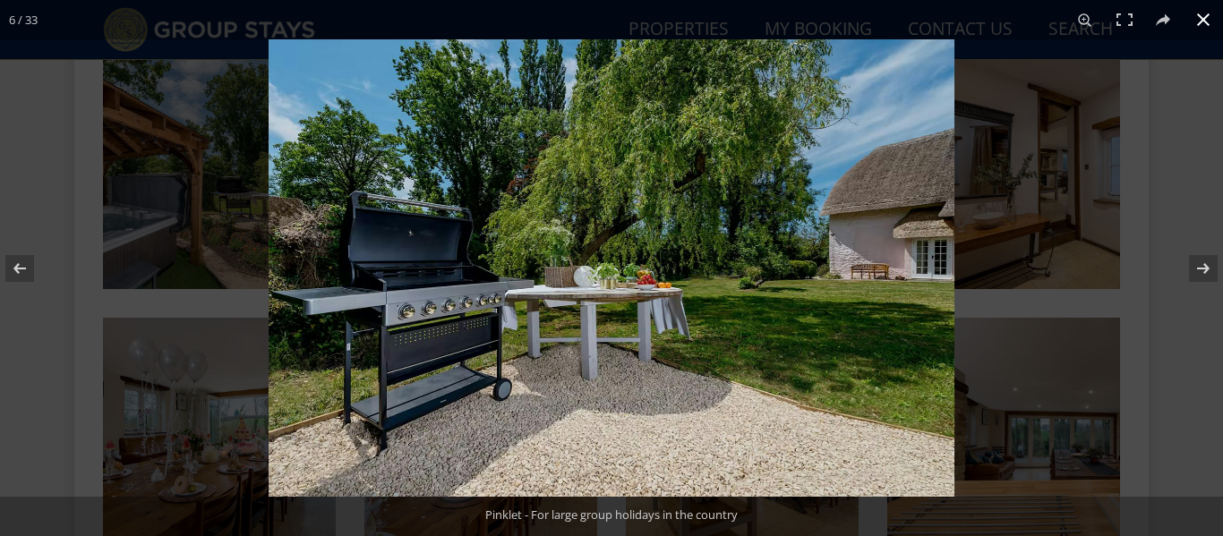
click at [1205, 20] on button at bounding box center [1203, 19] width 39 height 39
